Goal: Task Accomplishment & Management: Use online tool/utility

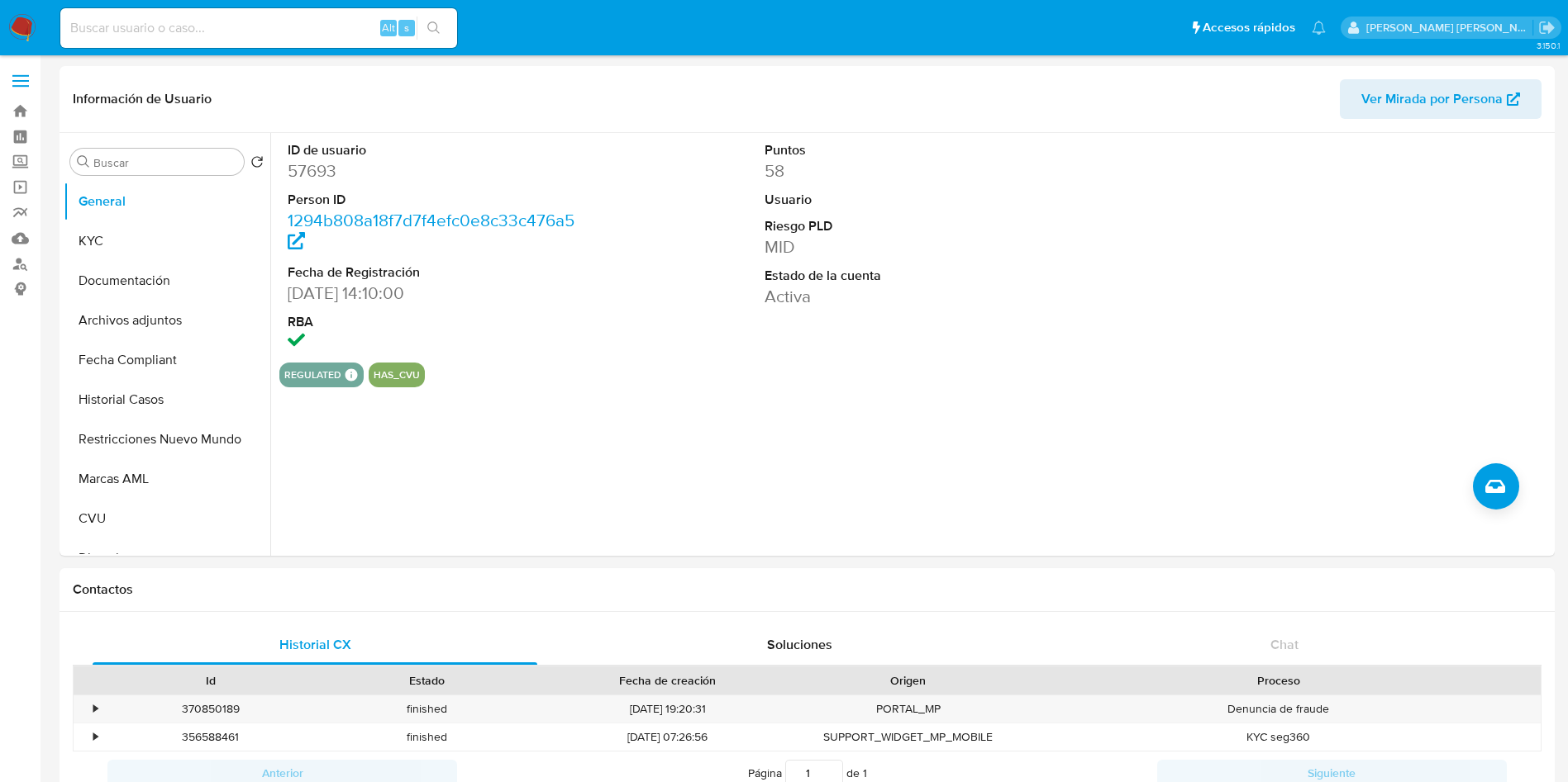
select select "10"
click at [17, 238] on link "Mulan" at bounding box center [99, 238] width 197 height 26
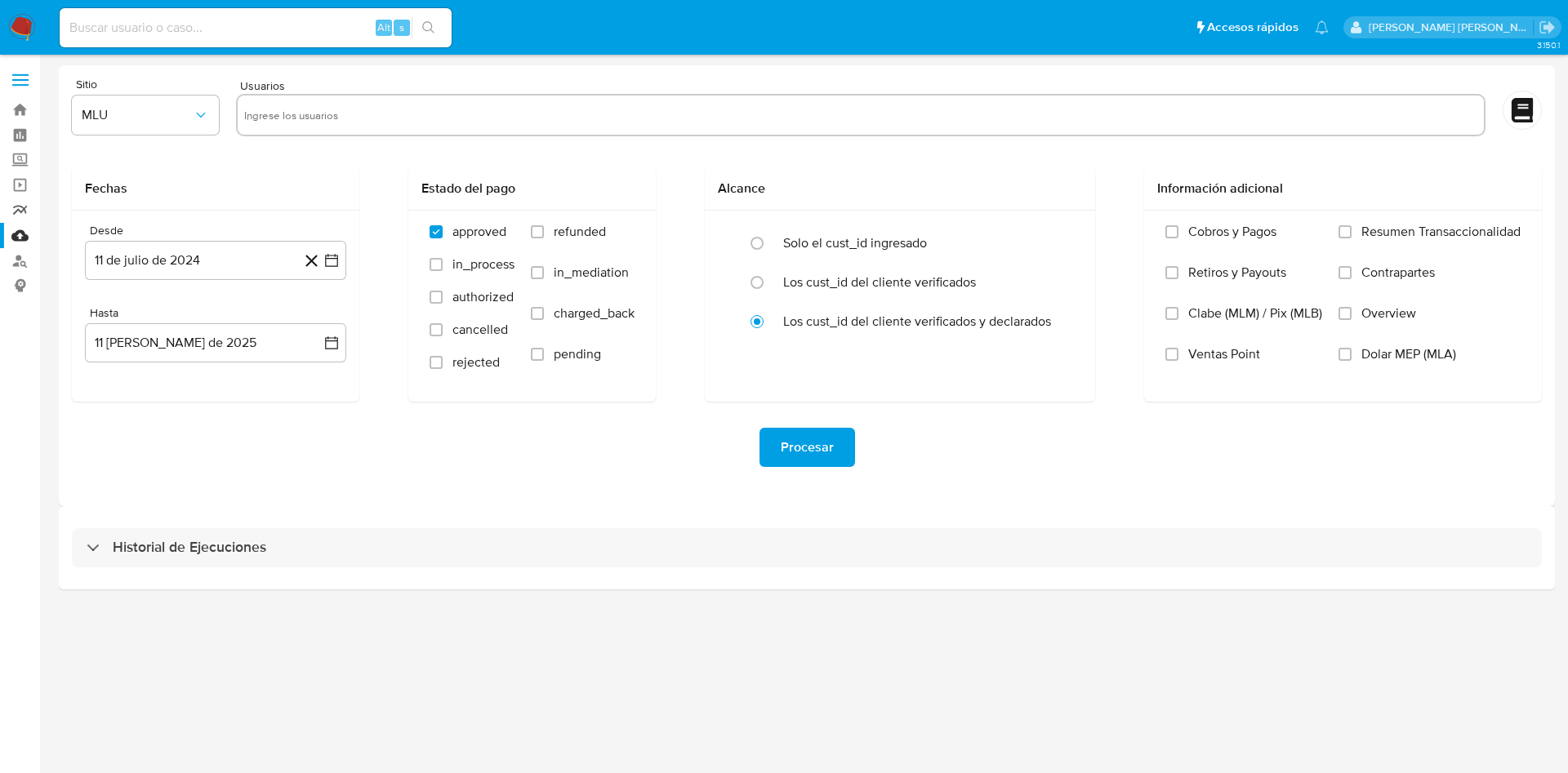
click at [16, 214] on link "Reportes" at bounding box center [97, 210] width 195 height 25
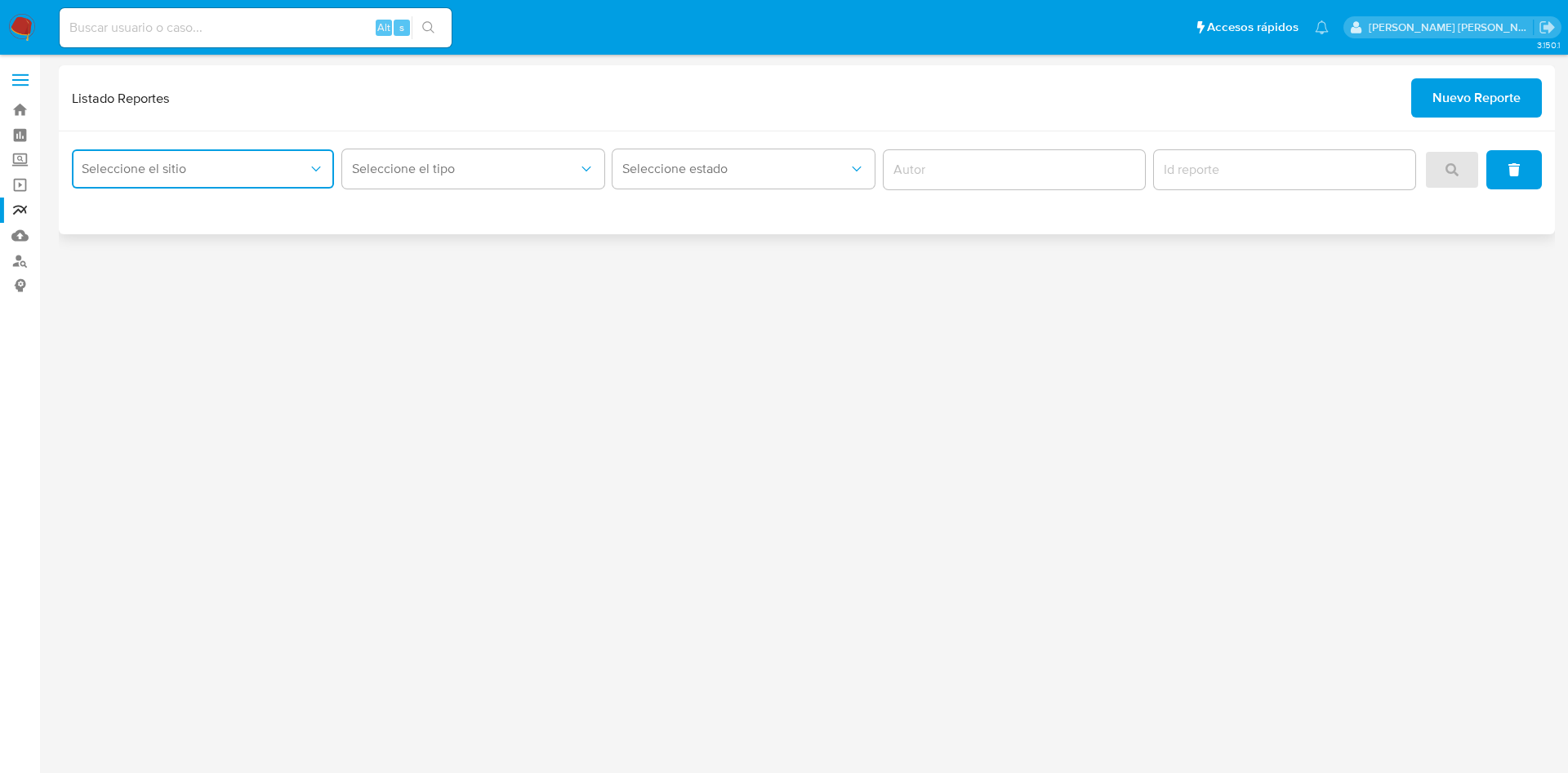
click at [251, 182] on button "Seleccione el sitio" at bounding box center [203, 169] width 262 height 39
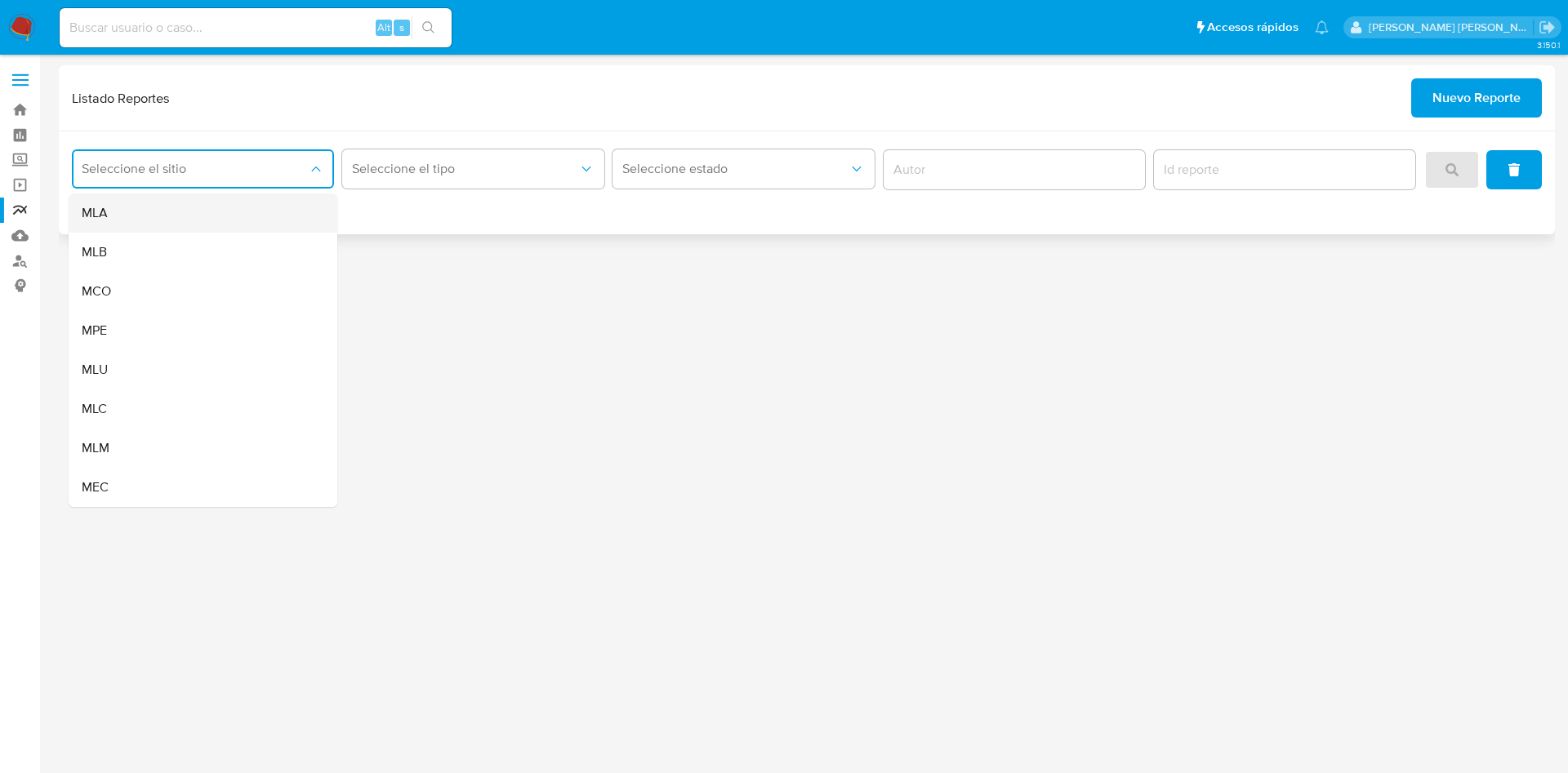
click at [217, 213] on div "MLA" at bounding box center [197, 213] width 233 height 39
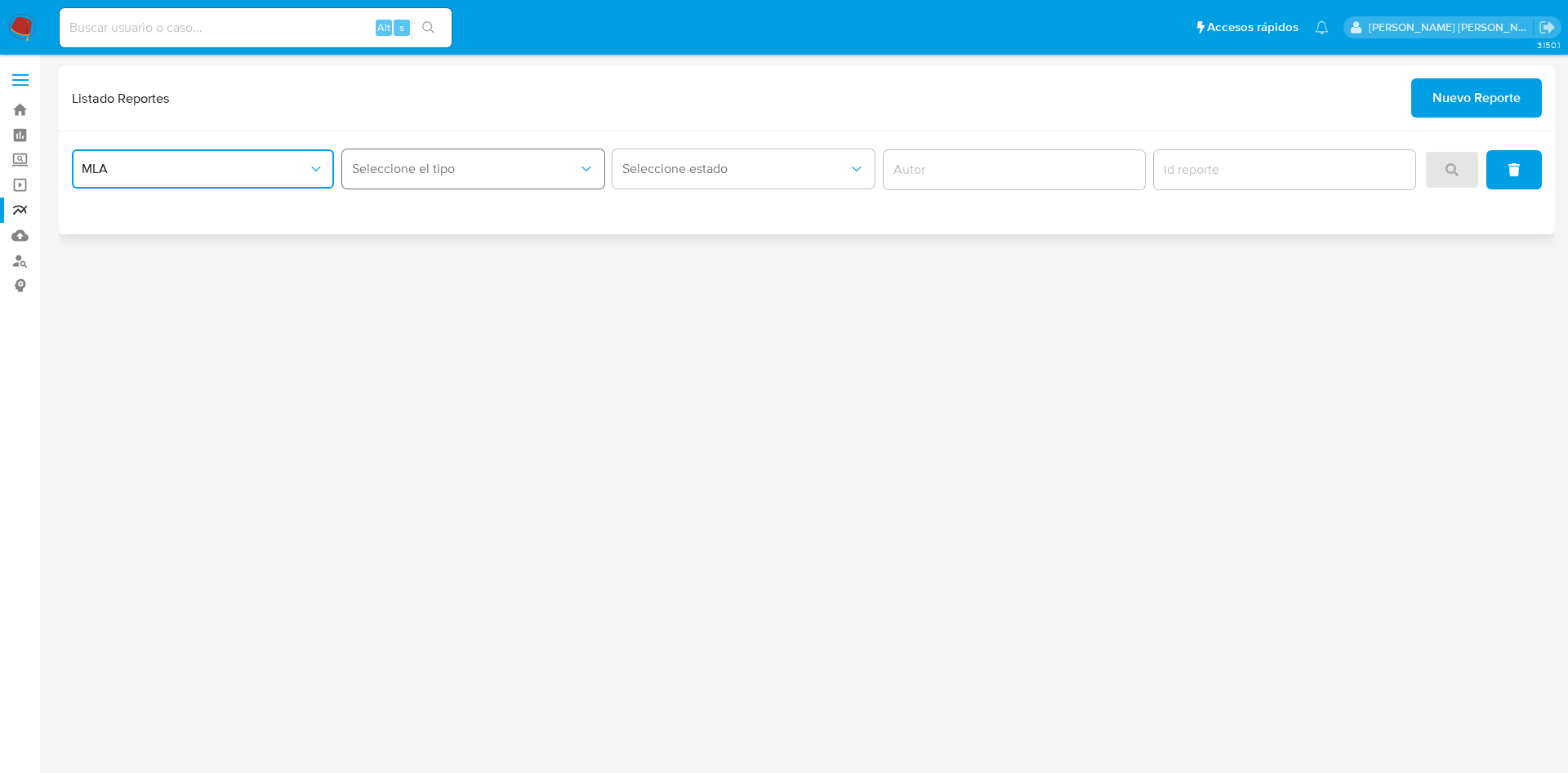
click at [518, 179] on button "Seleccione el tipo" at bounding box center [473, 169] width 262 height 39
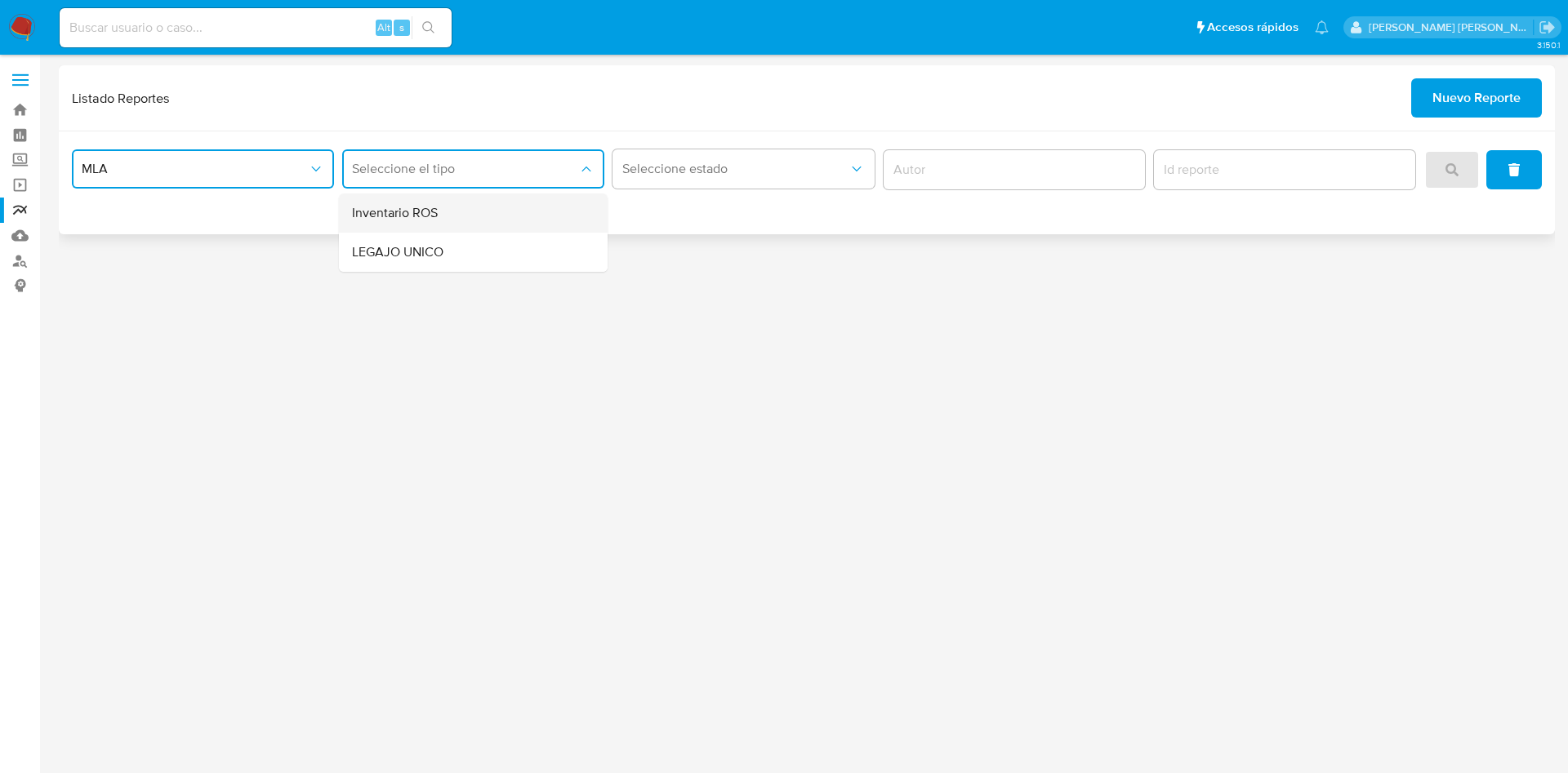
click at [494, 216] on div "Inventario ROS" at bounding box center [468, 213] width 233 height 39
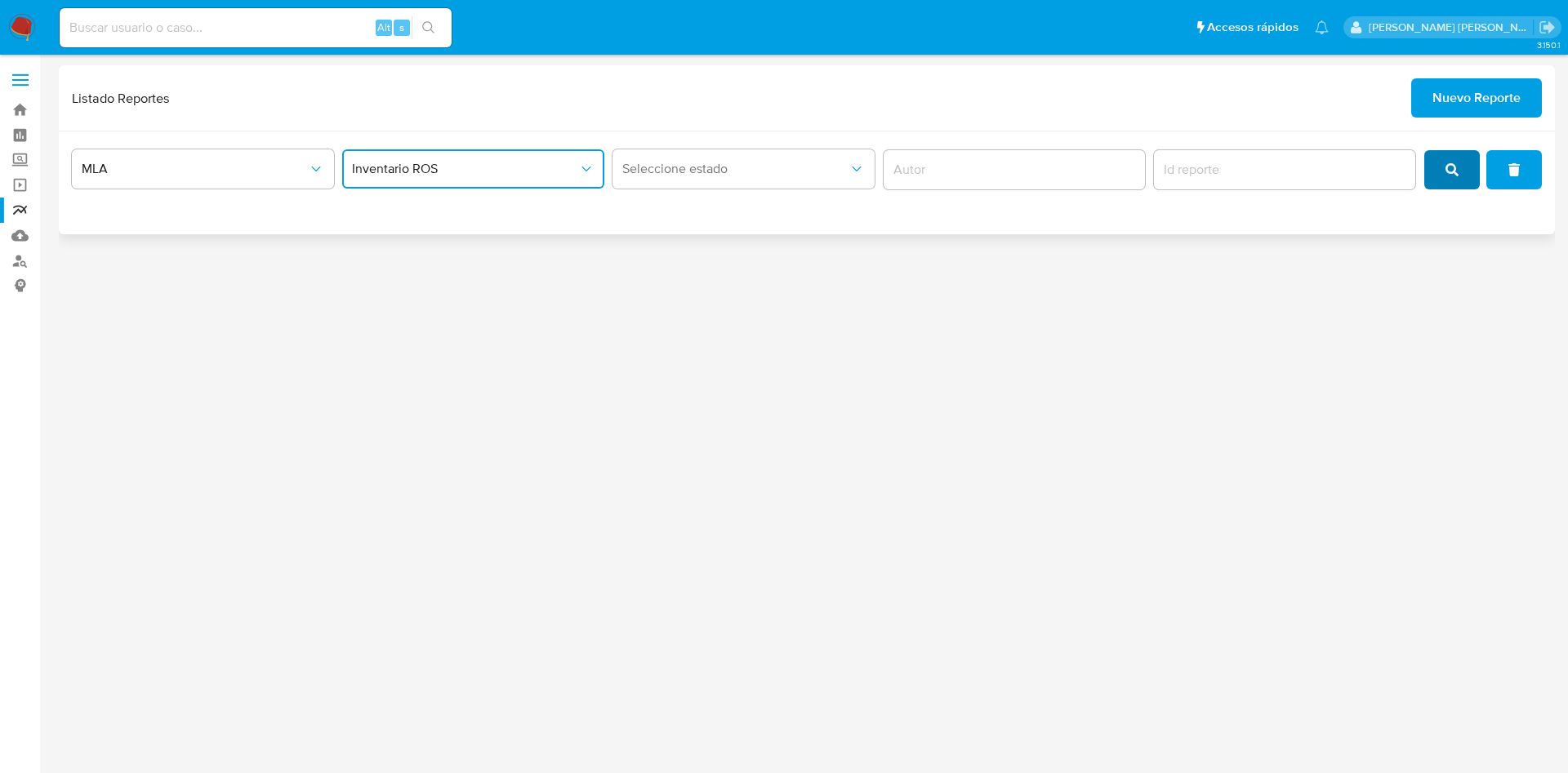
click at [1452, 166] on icon "search" at bounding box center [1451, 169] width 13 height 13
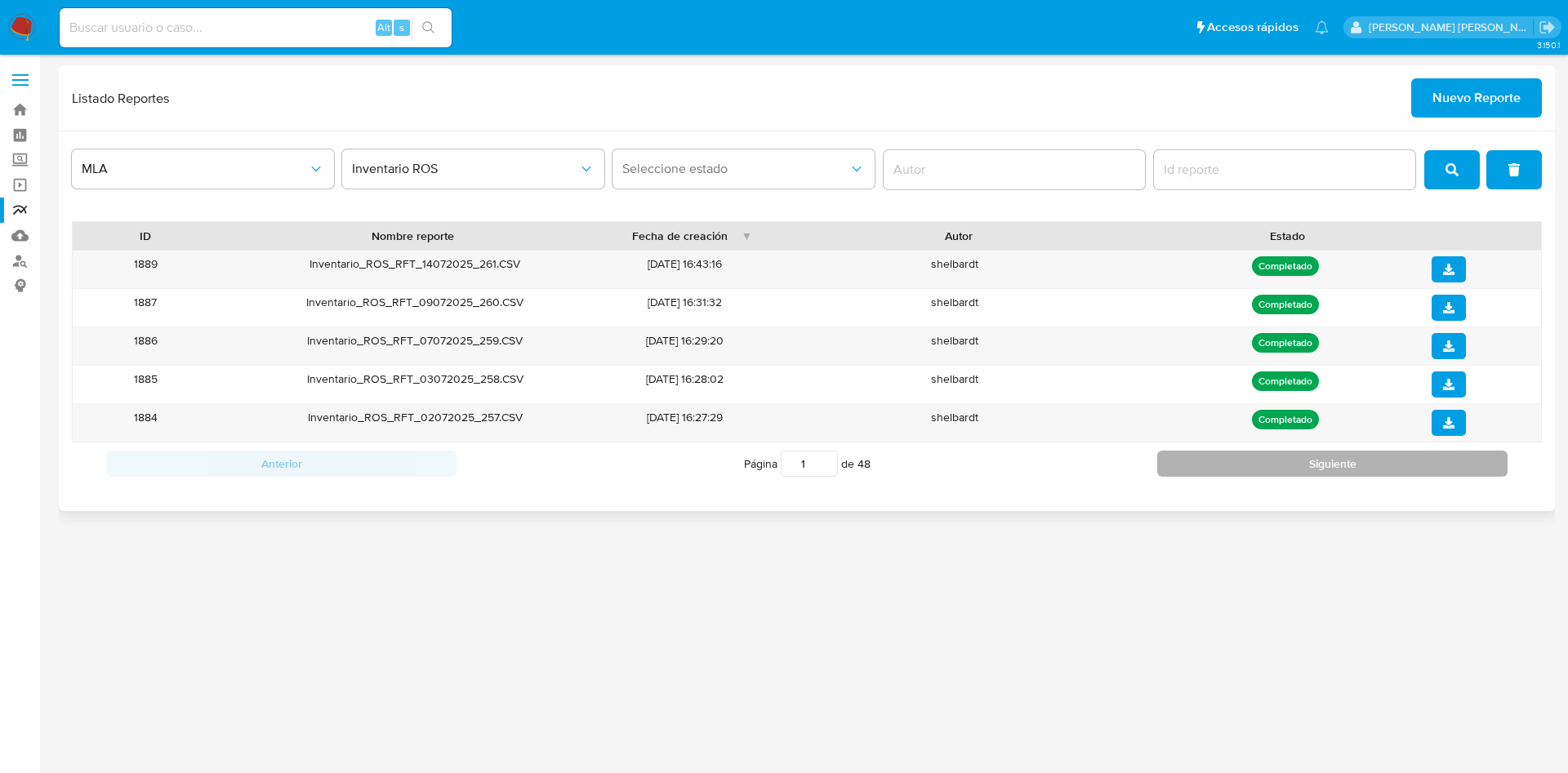
click at [1244, 472] on button "Siguiente" at bounding box center [1333, 463] width 351 height 26
click at [1243, 472] on button "Siguiente" at bounding box center [1333, 463] width 351 height 26
type input "3"
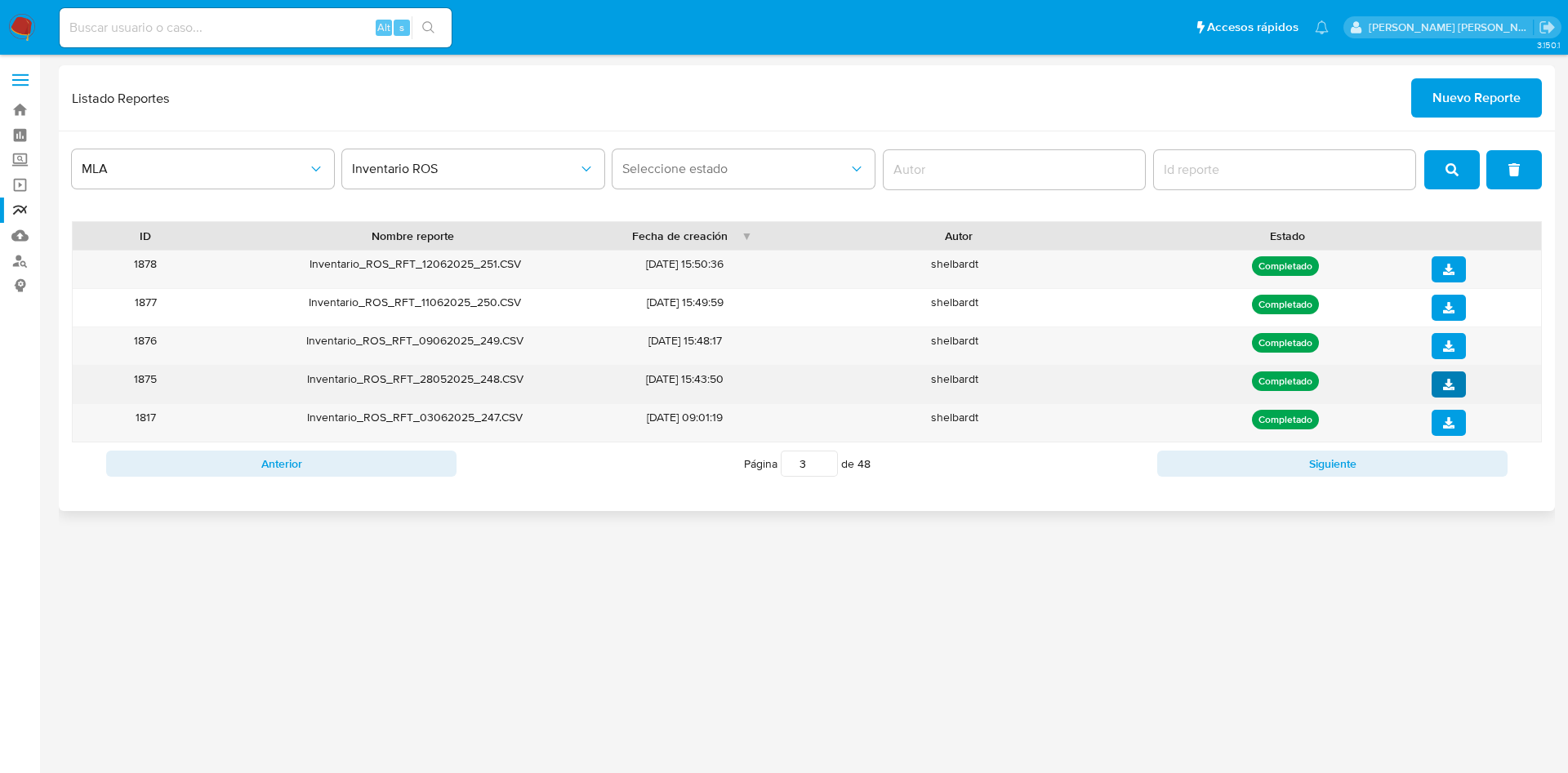
click at [1449, 376] on span "download" at bounding box center [1449, 384] width 12 height 23
